Goal: Find specific page/section

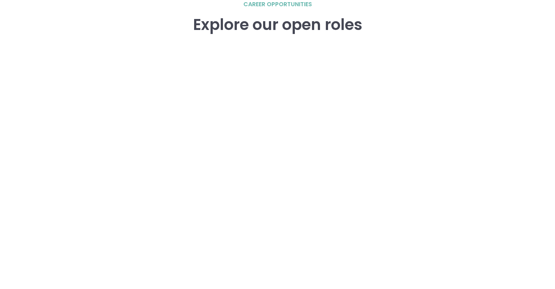
scroll to position [1047, 0]
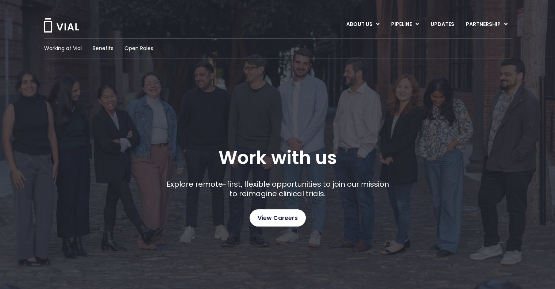
click at [284, 220] on span "View Careers" at bounding box center [278, 217] width 40 height 9
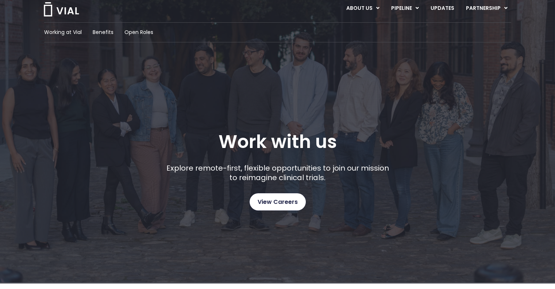
scroll to position [18, 0]
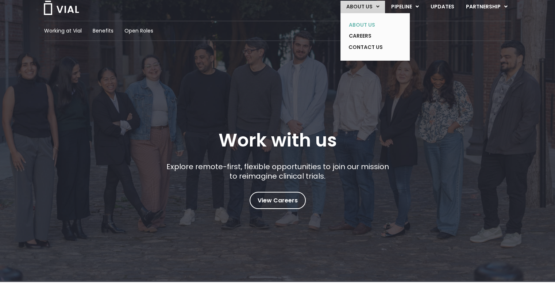
click at [361, 20] on link "ABOUT US" at bounding box center [369, 24] width 53 height 11
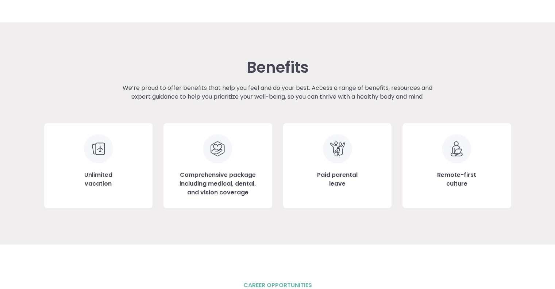
scroll to position [763, 0]
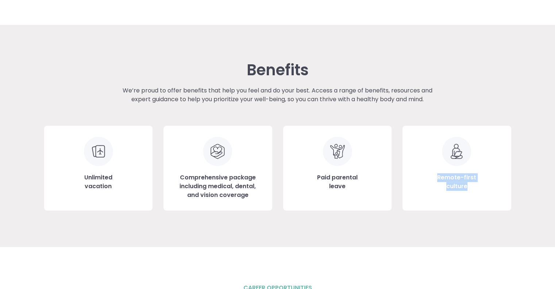
drag, startPoint x: 437, startPoint y: 176, endPoint x: 494, endPoint y: 195, distance: 60.1
click at [494, 195] on div "Remote-first culture" at bounding box center [457, 168] width 109 height 85
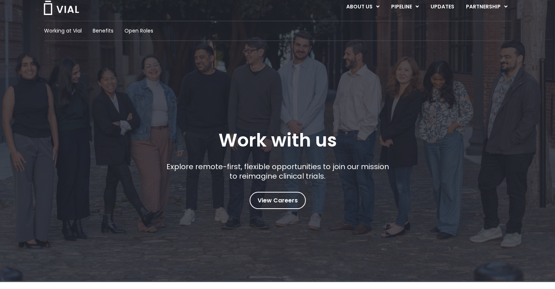
scroll to position [0, 0]
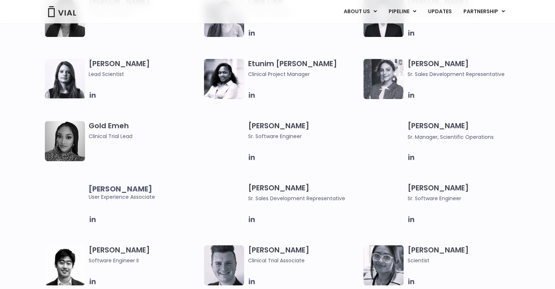
scroll to position [682, 0]
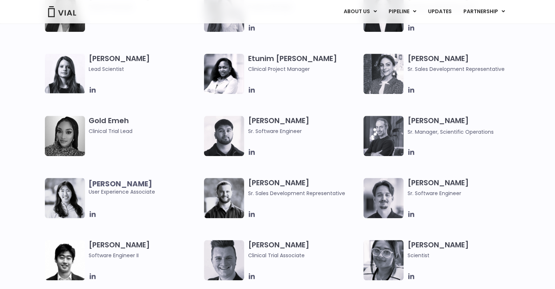
click at [423, 58] on h3 "Gabriella Mills Sr. Sales Development Representative" at bounding box center [463, 63] width 112 height 19
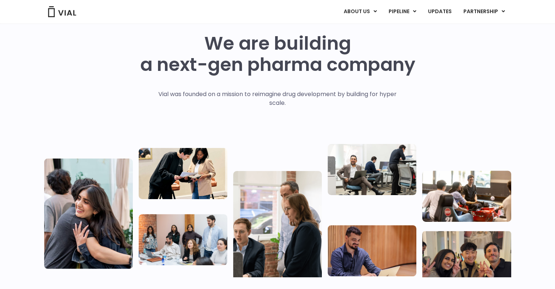
scroll to position [0, 0]
